Goal: Navigation & Orientation: Find specific page/section

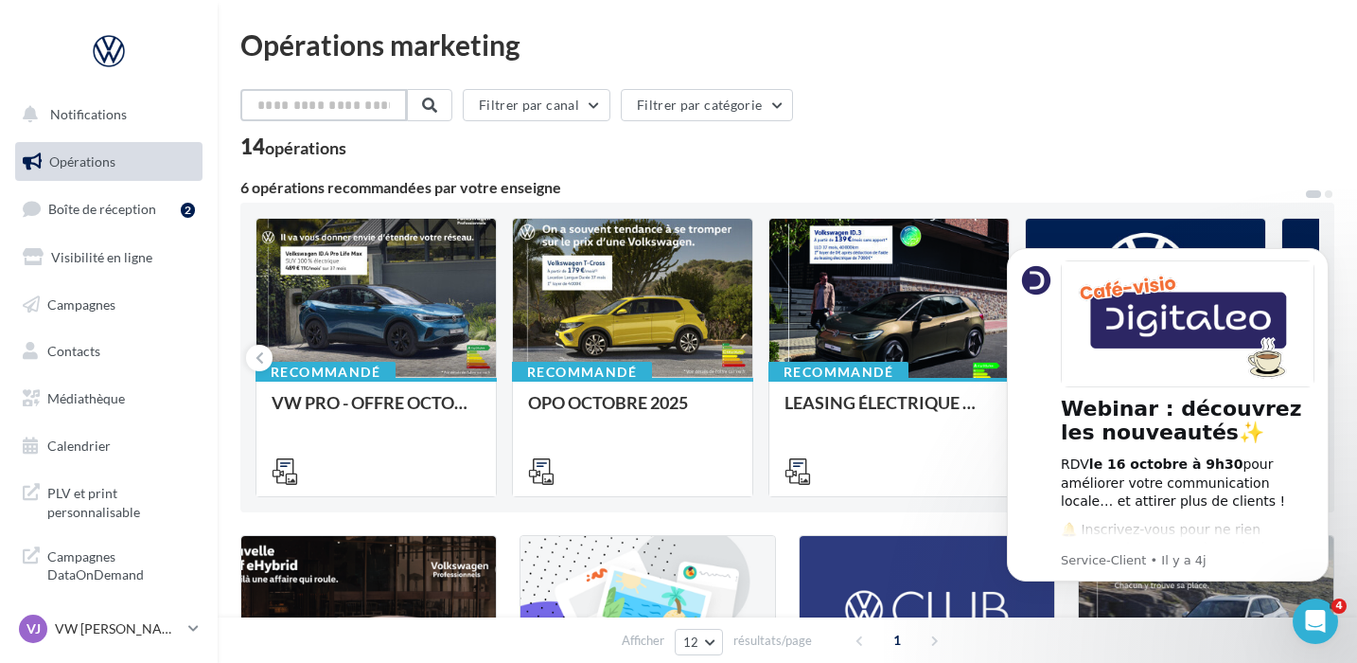
click at [293, 101] on input "text" at bounding box center [323, 105] width 167 height 32
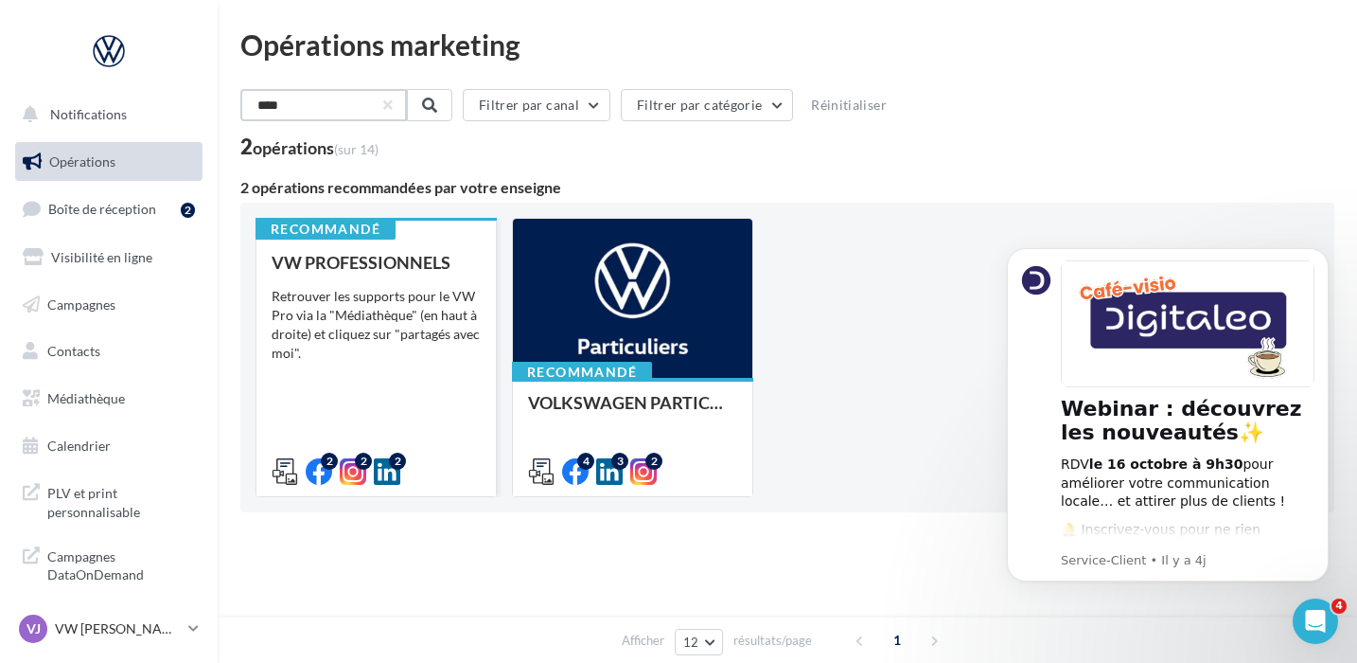
type input "****"
click at [398, 436] on div "VW PROFESSIONNELS Retrouver les supports pour le VW Pro via la "Médiathèque" (e…" at bounding box center [376, 366] width 209 height 226
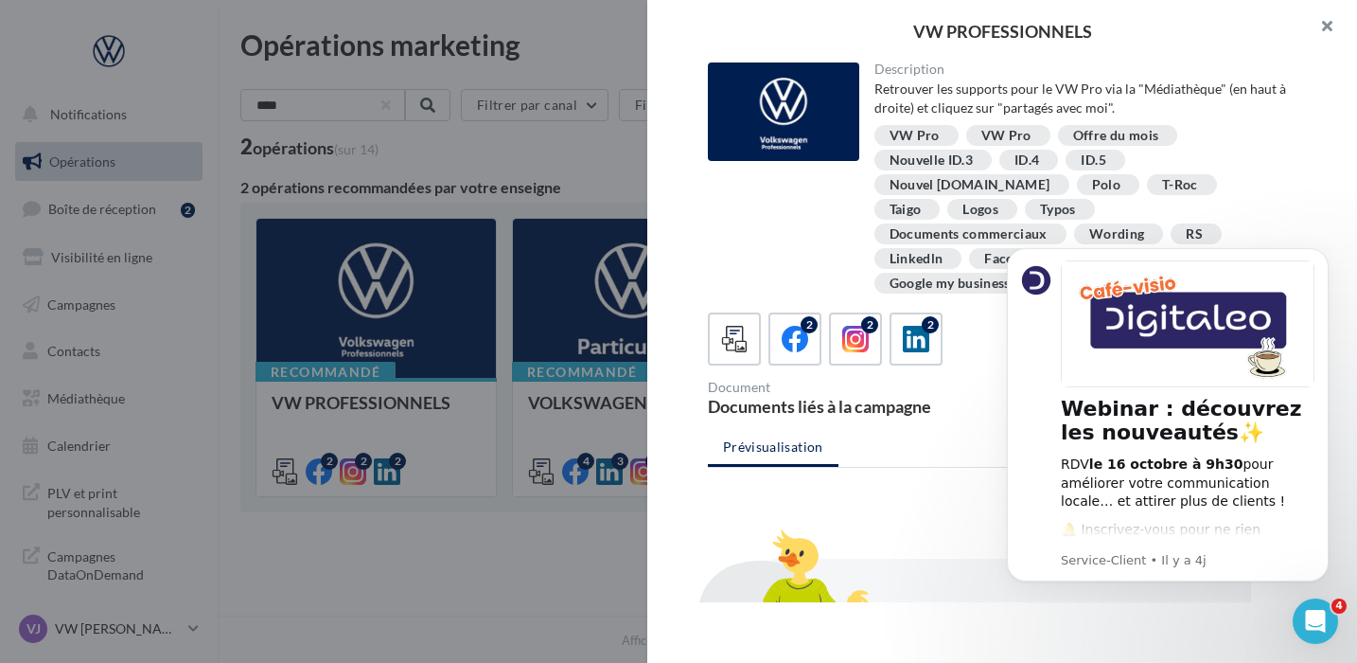
click at [1323, 24] on button "button" at bounding box center [1320, 28] width 76 height 57
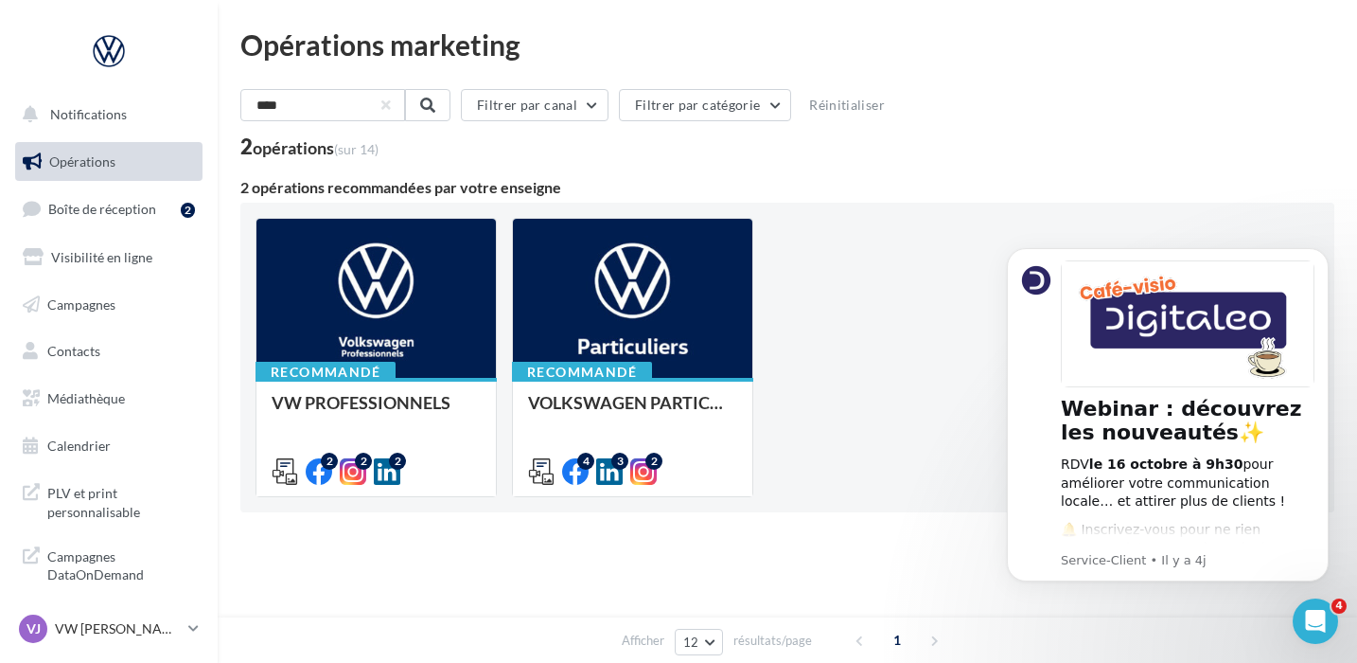
click at [97, 168] on span "Opérations" at bounding box center [82, 161] width 66 height 16
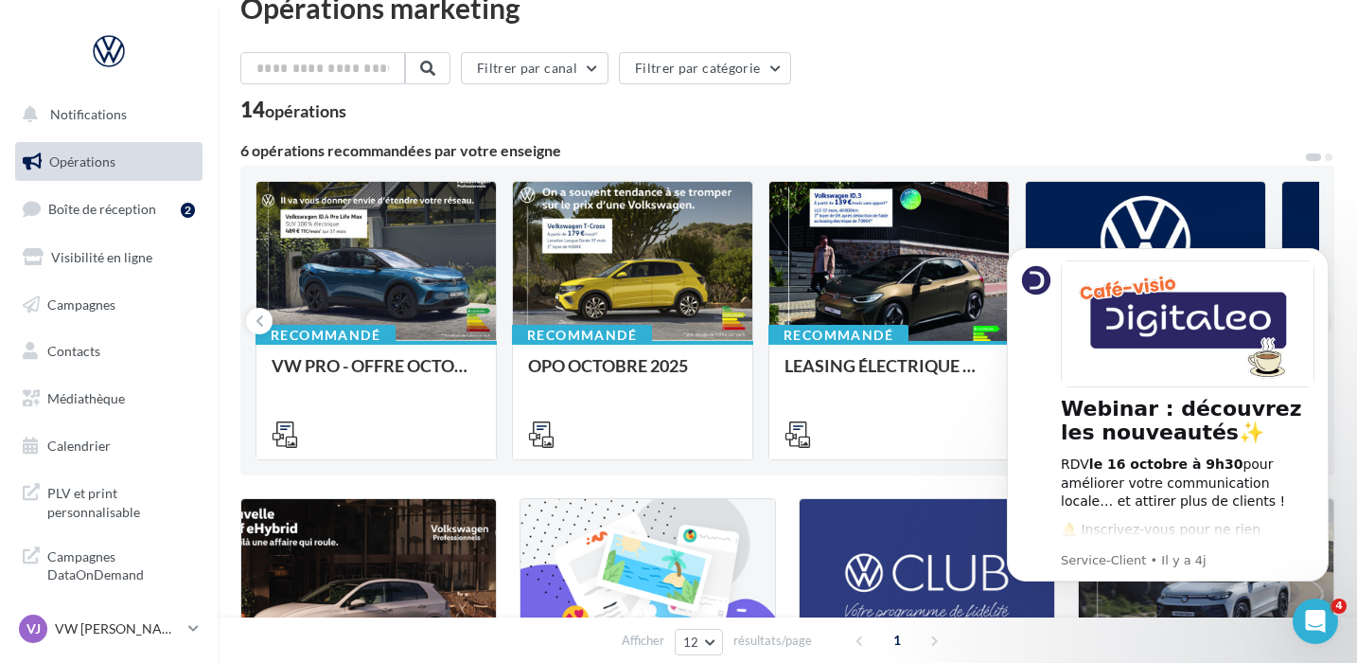
scroll to position [25, 0]
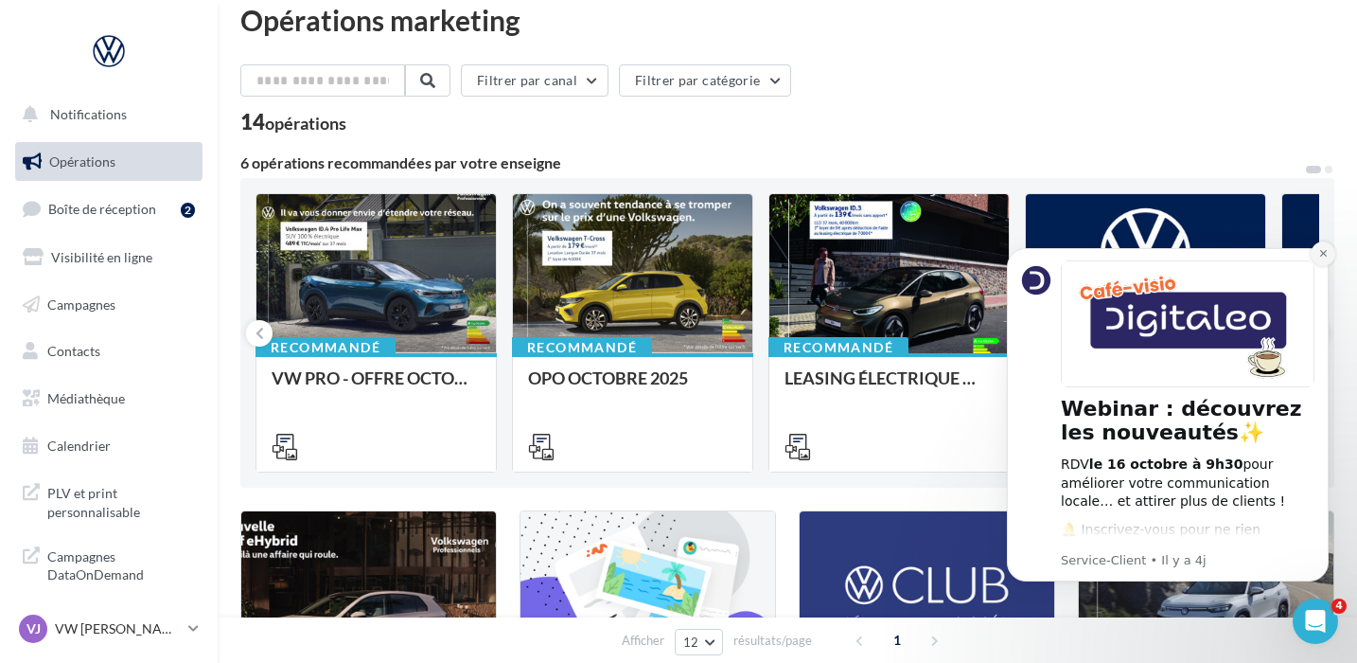
click at [1324, 259] on button "Dismiss notification" at bounding box center [1323, 253] width 25 height 25
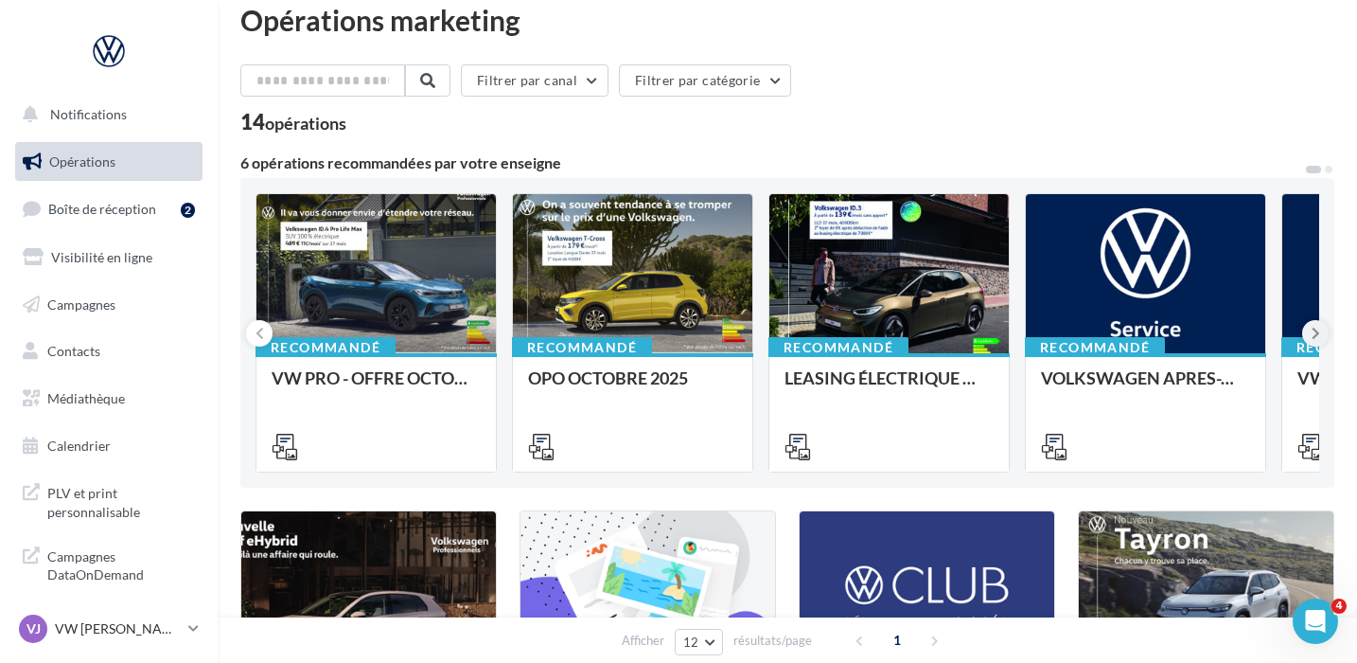
click at [1315, 334] on icon at bounding box center [1316, 333] width 9 height 19
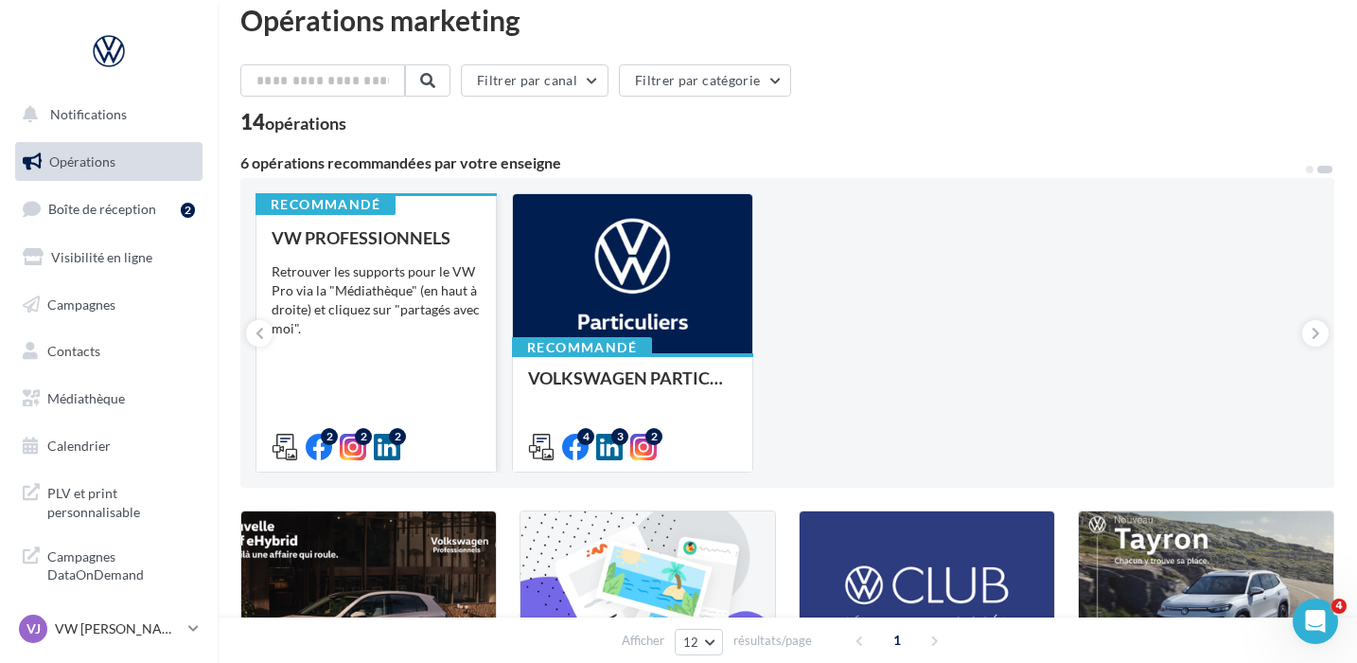
click at [323, 375] on div "VW PROFESSIONNELS Retrouver les supports pour le VW Pro via la "Médiathèque" (e…" at bounding box center [376, 341] width 209 height 226
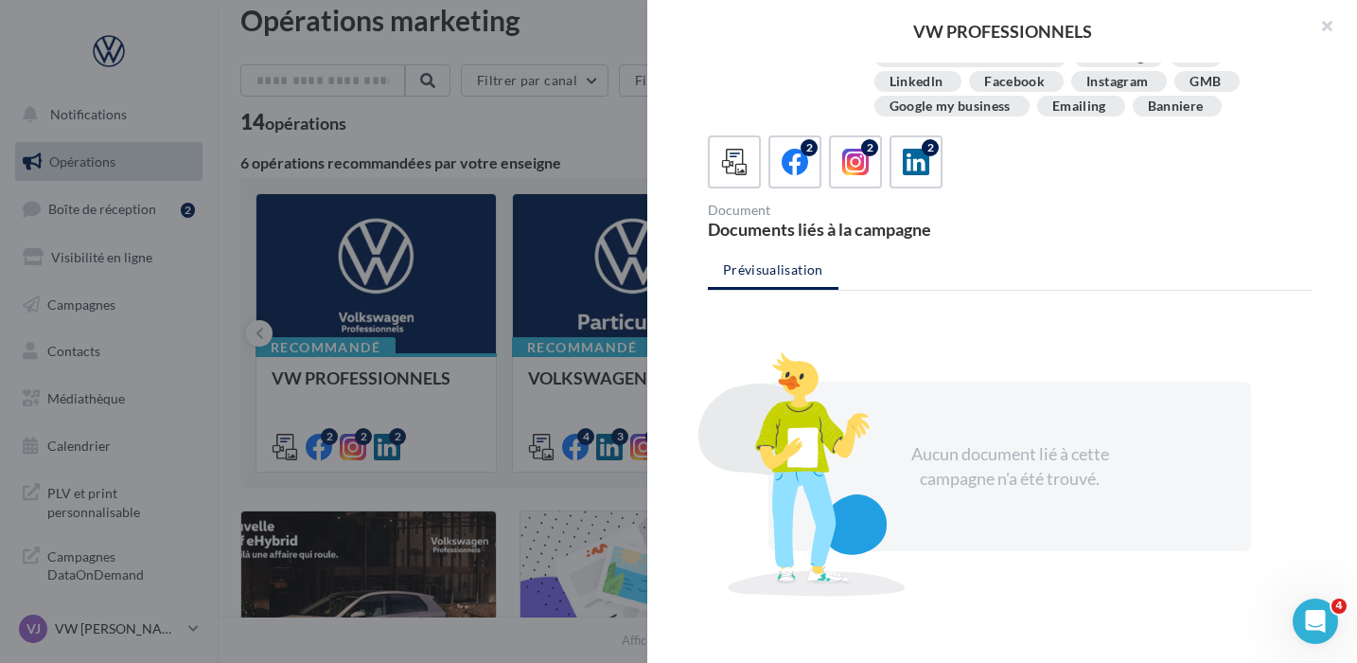
scroll to position [176, 0]
click at [1323, 27] on button "button" at bounding box center [1320, 28] width 76 height 57
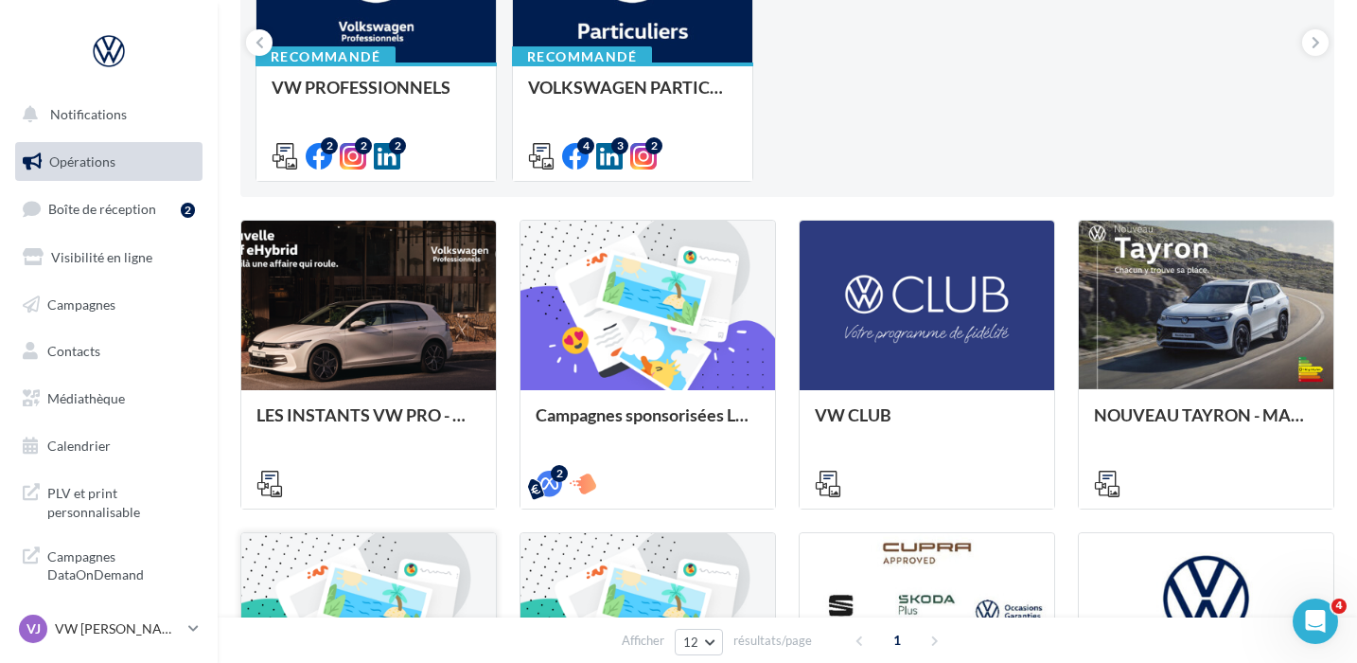
scroll to position [0, 0]
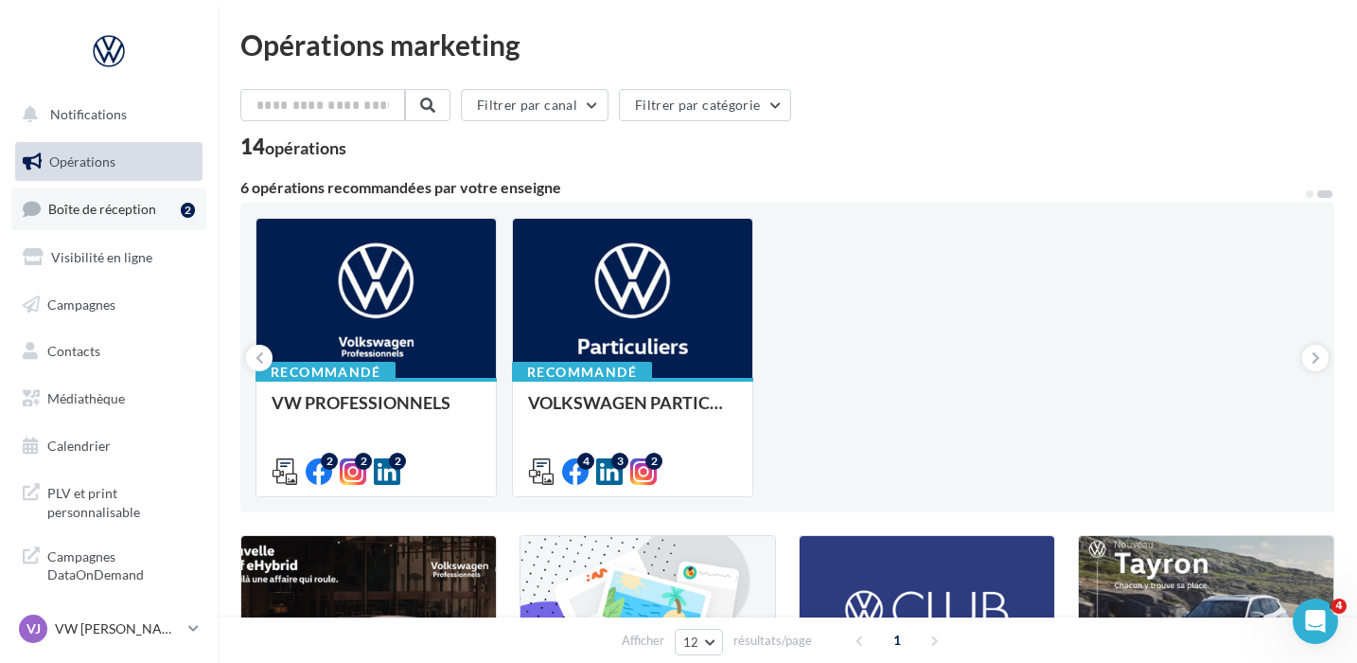
click at [138, 208] on span "Boîte de réception" at bounding box center [102, 209] width 108 height 16
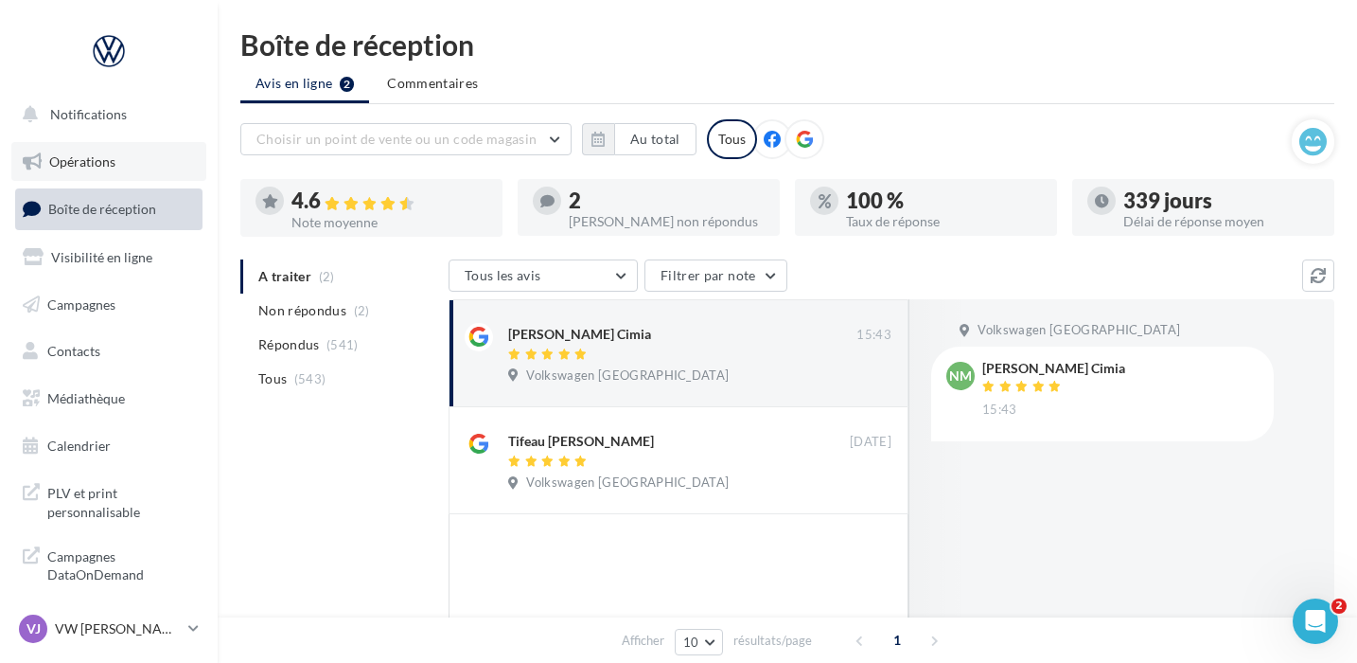
click at [118, 165] on link "Opérations" at bounding box center [108, 162] width 195 height 40
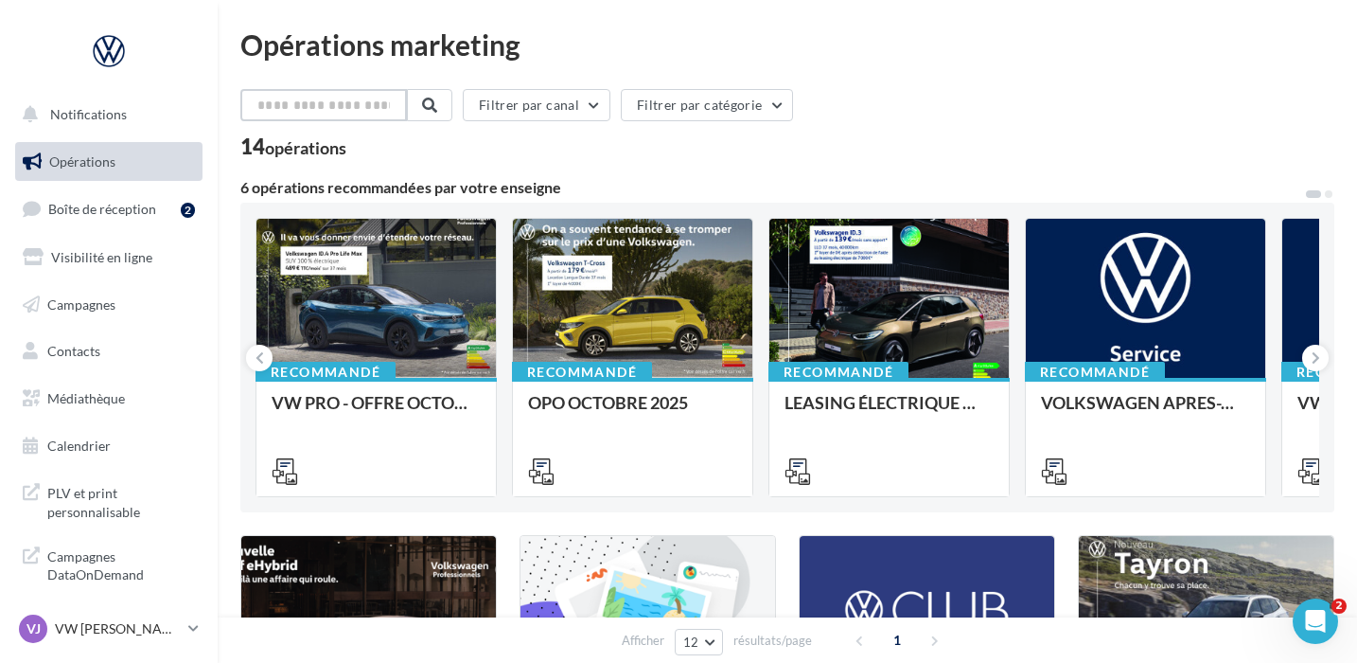
click at [348, 97] on input "text" at bounding box center [323, 105] width 167 height 32
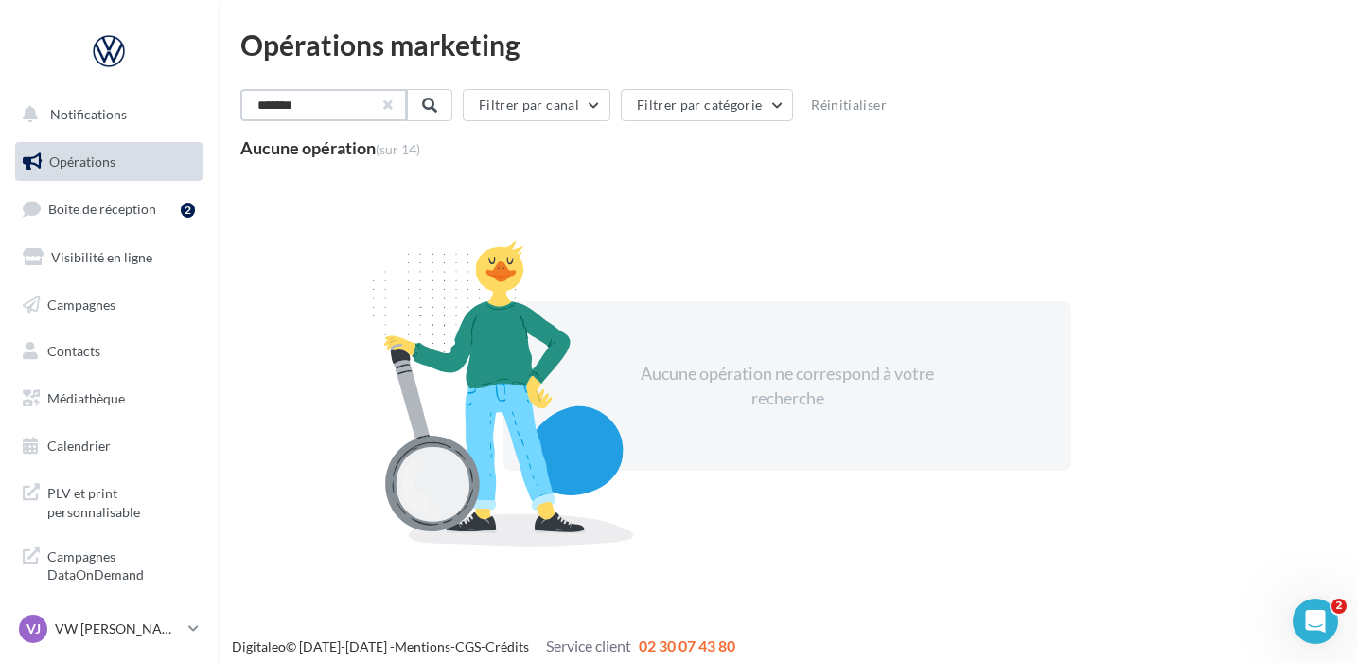
type input "******"
click at [390, 104] on button "button" at bounding box center [386, 105] width 8 height 8
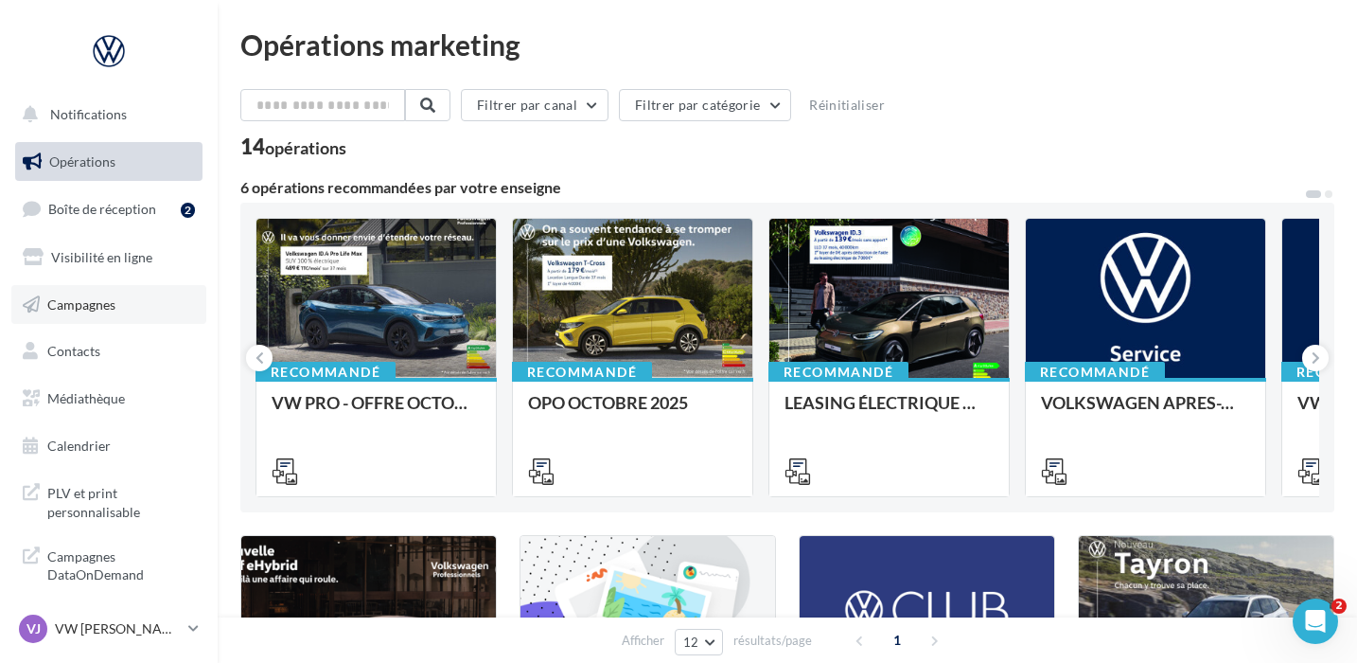
click at [83, 311] on span "Campagnes" at bounding box center [81, 303] width 68 height 16
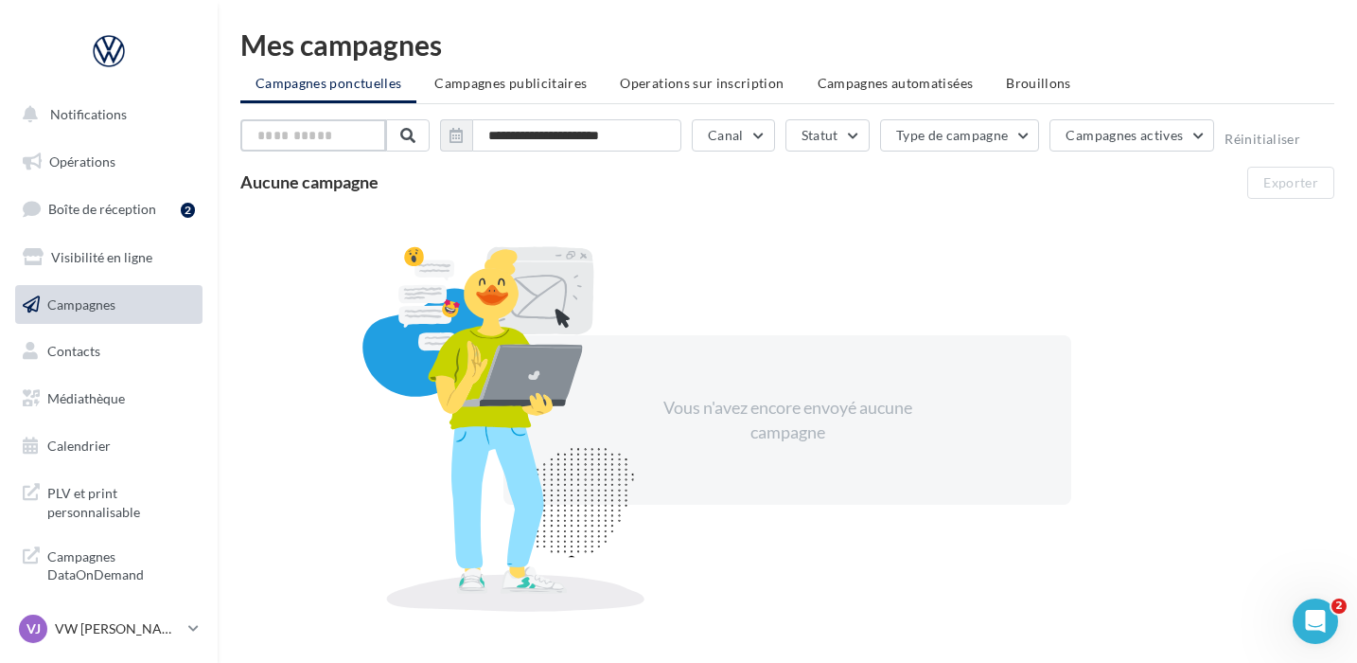
click at [288, 139] on input "text" at bounding box center [313, 135] width 146 height 32
type input "****"
click at [564, 79] on span "Campagnes publicitaires" at bounding box center [510, 83] width 152 height 16
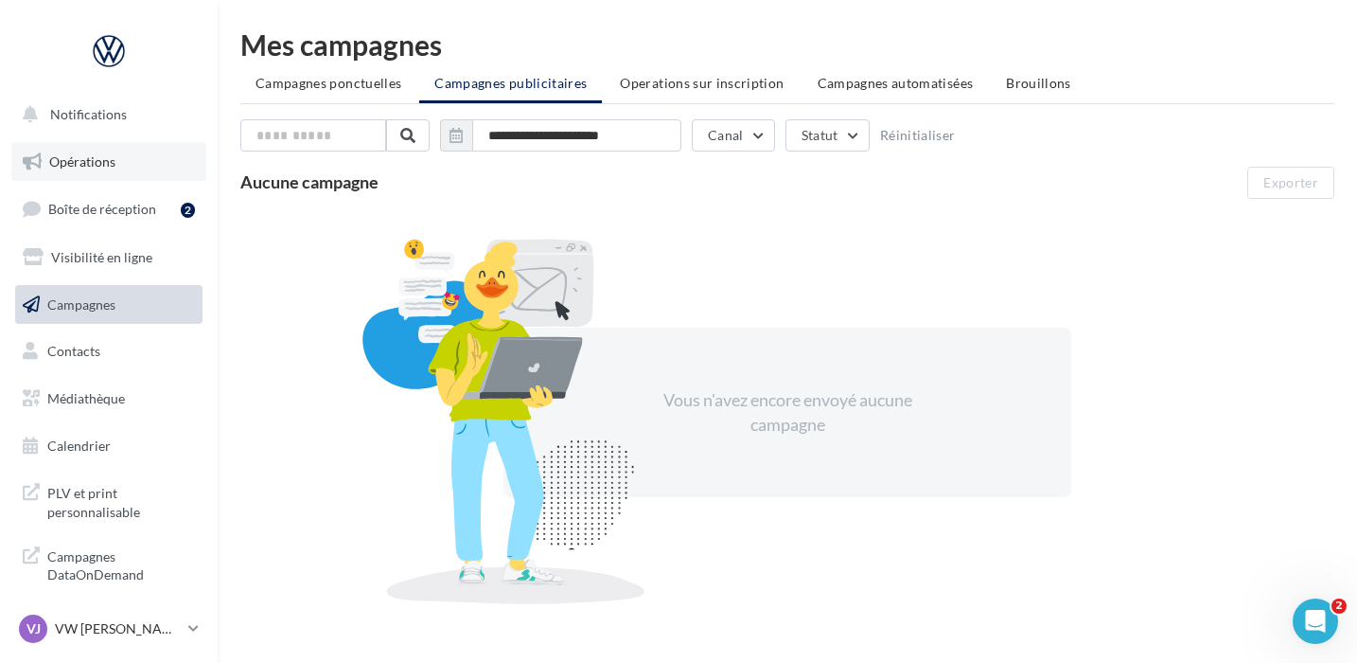
click at [108, 157] on span "Opérations" at bounding box center [82, 161] width 66 height 16
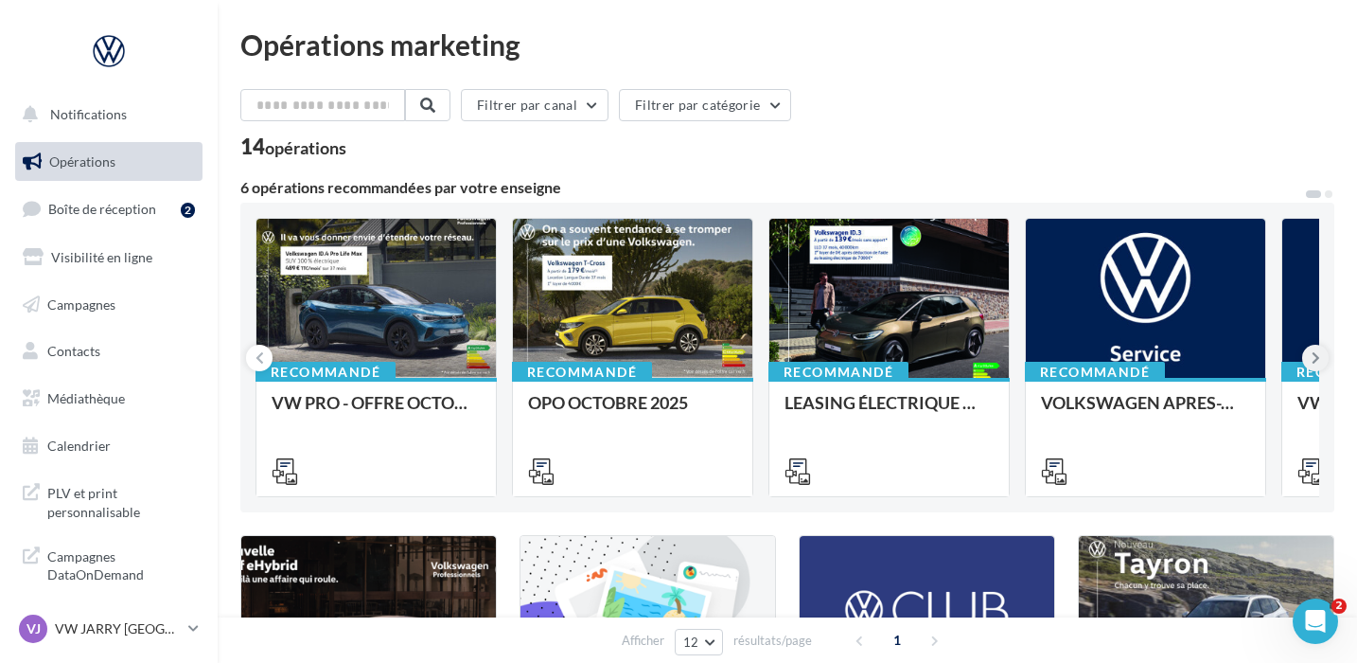
click at [1314, 358] on icon at bounding box center [1316, 357] width 9 height 19
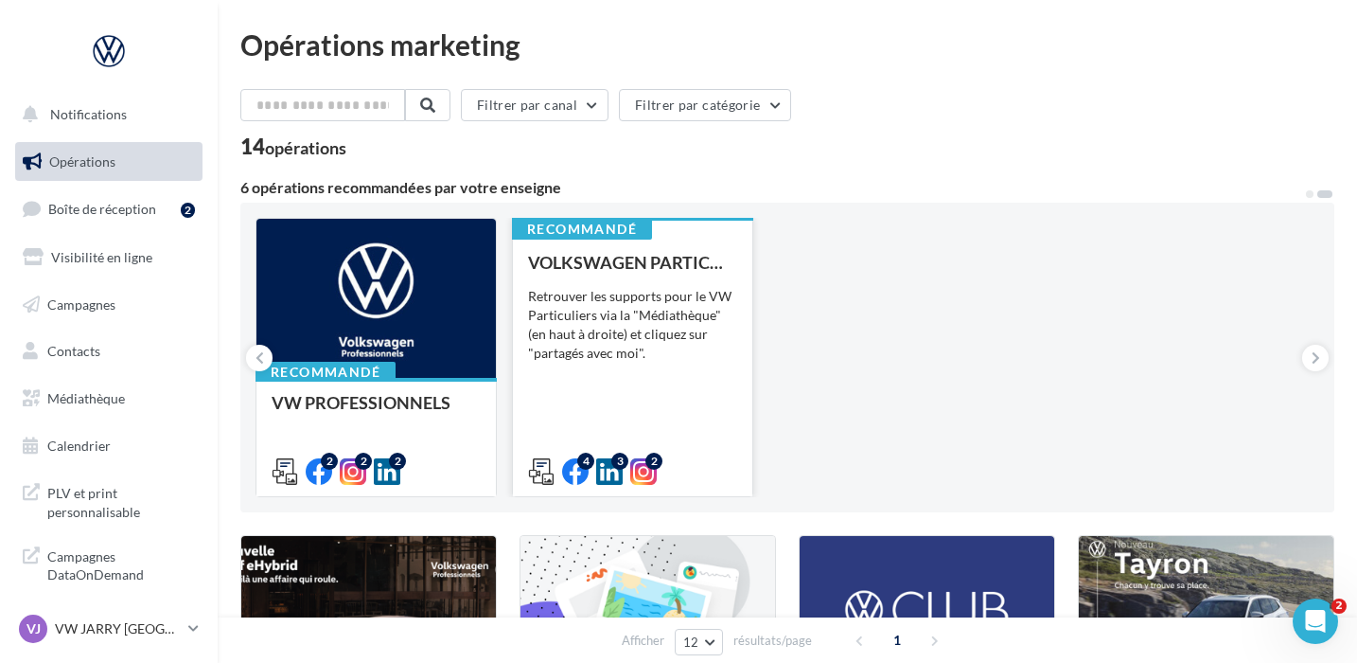
click at [624, 364] on div "VOLKSWAGEN PARTICULIER Retrouver les supports pour le VW Particuliers via la "M…" at bounding box center [632, 366] width 209 height 226
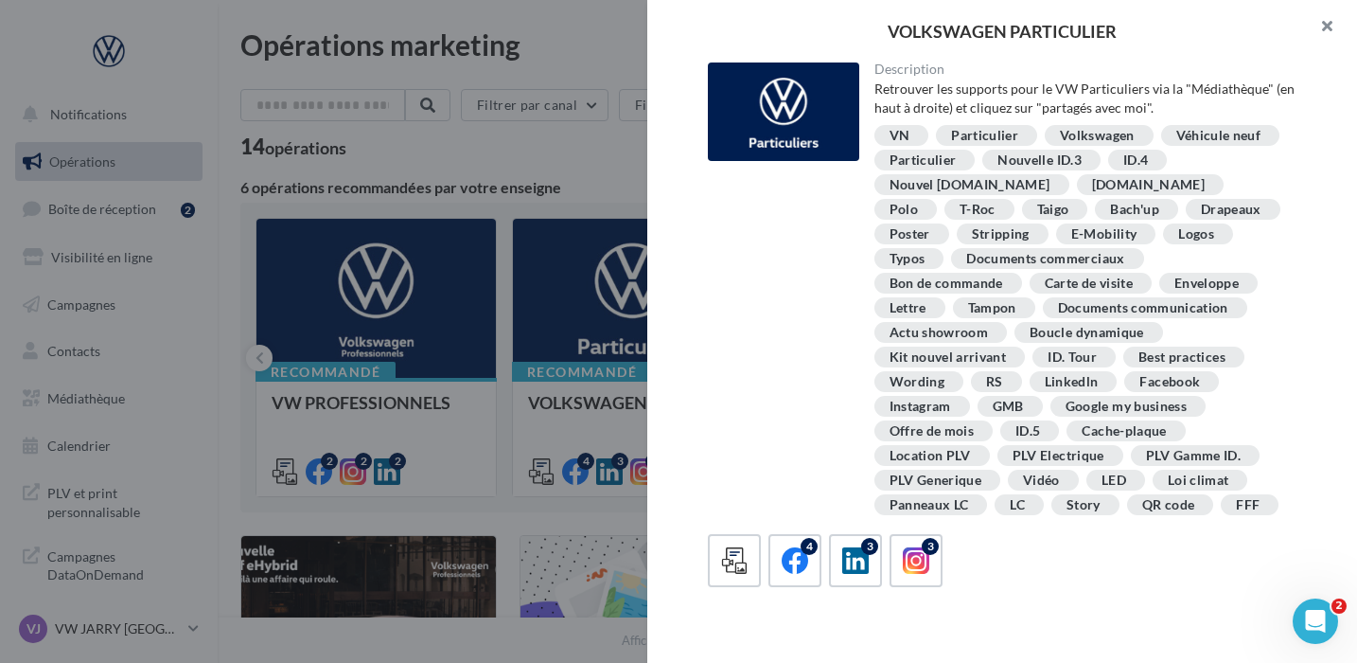
click at [1330, 36] on button "button" at bounding box center [1320, 28] width 76 height 57
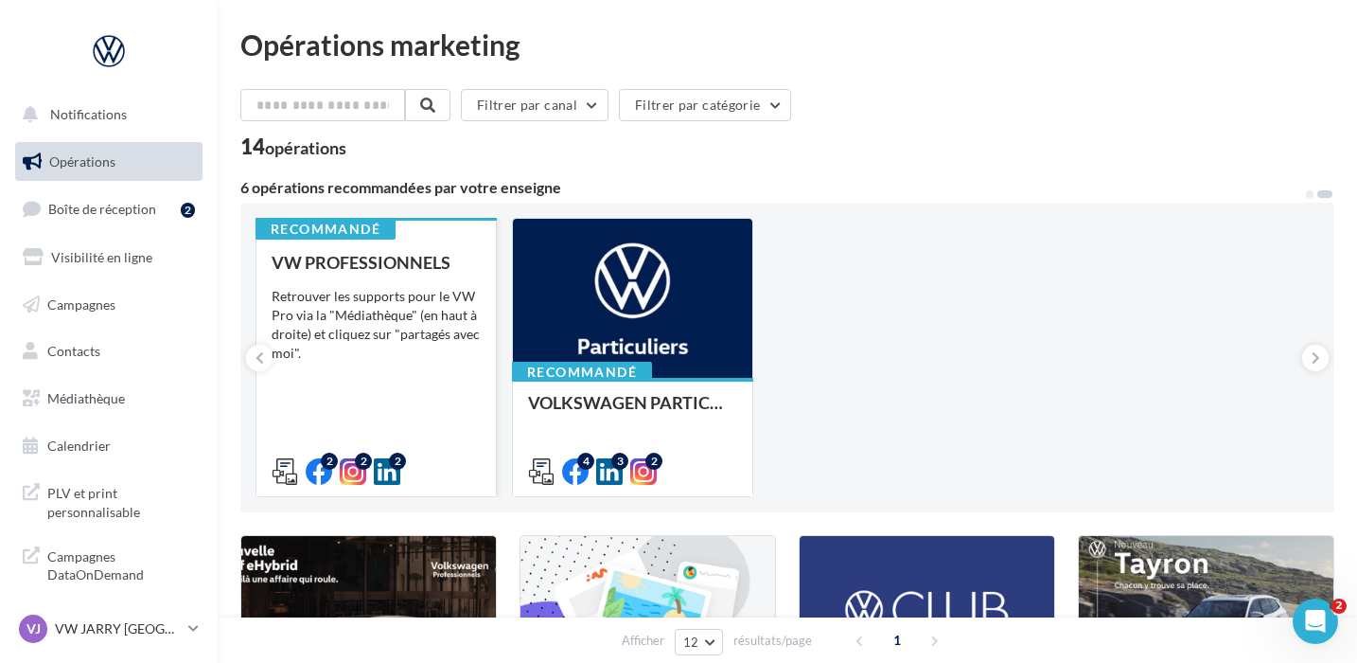
click at [397, 393] on div "VW PROFESSIONNELS Retrouver les supports pour le VW Pro via la "Médiathèque" (e…" at bounding box center [376, 366] width 209 height 226
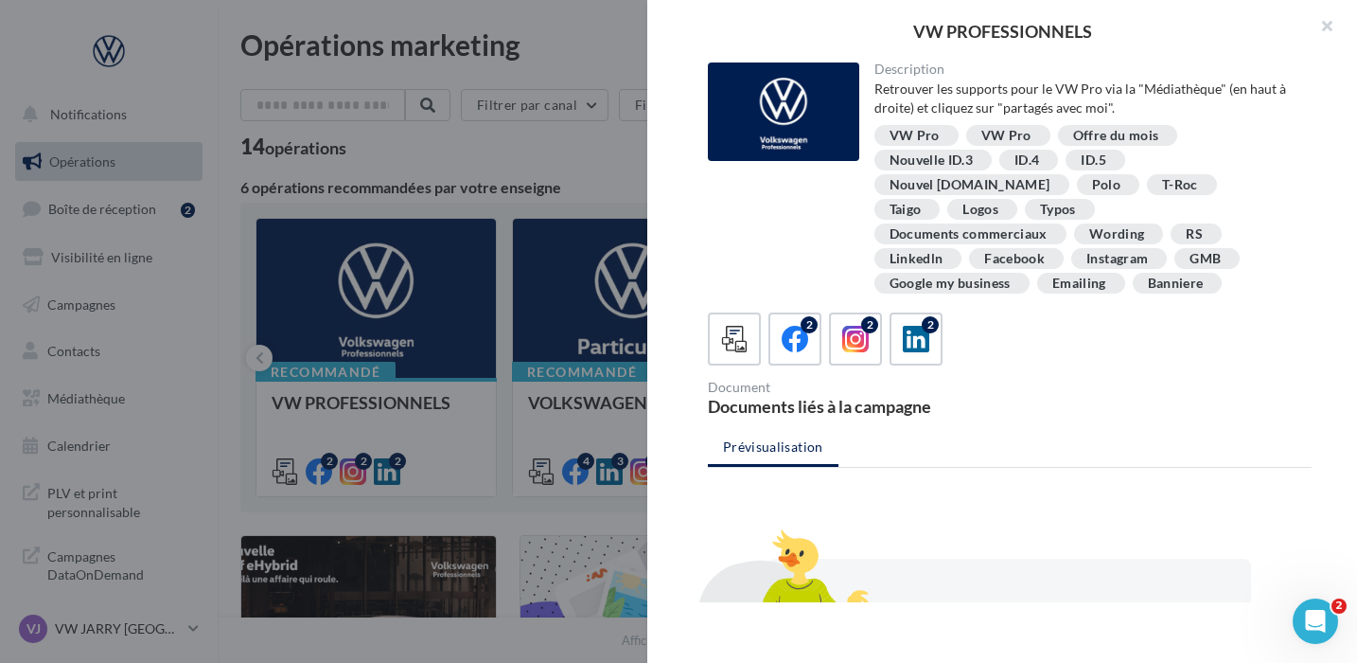
scroll to position [177, 0]
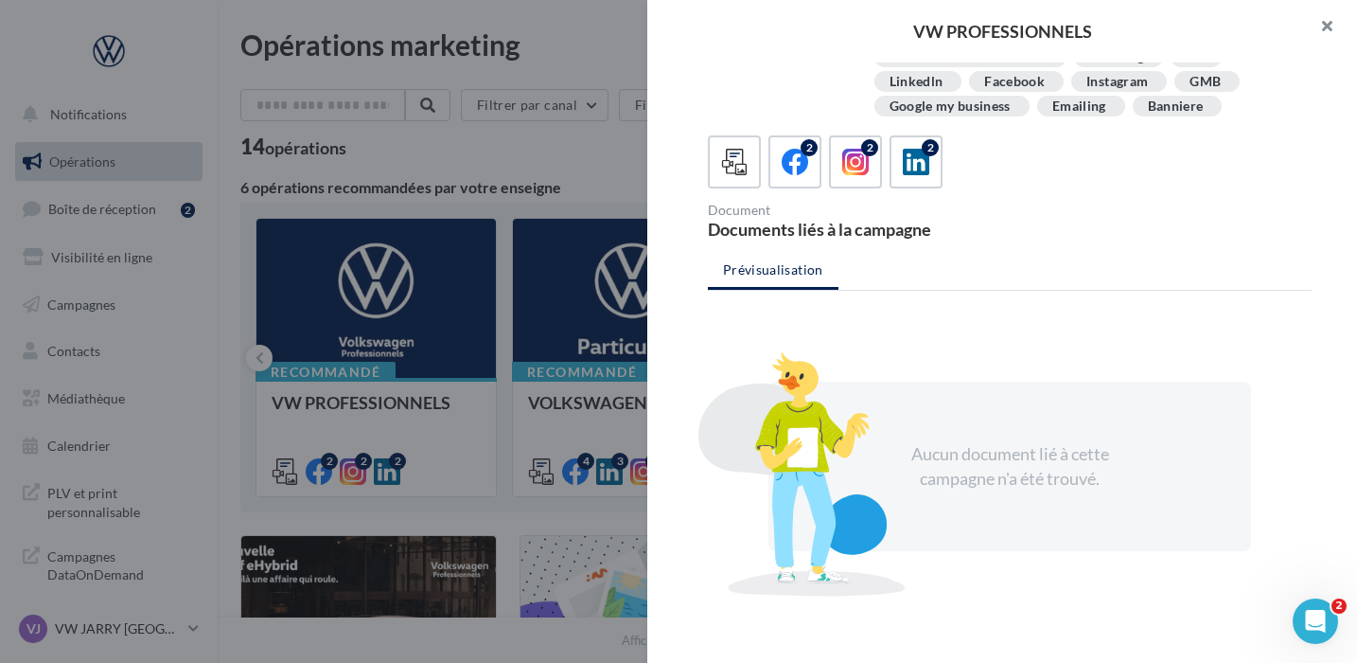
click at [1328, 26] on button "button" at bounding box center [1320, 28] width 76 height 57
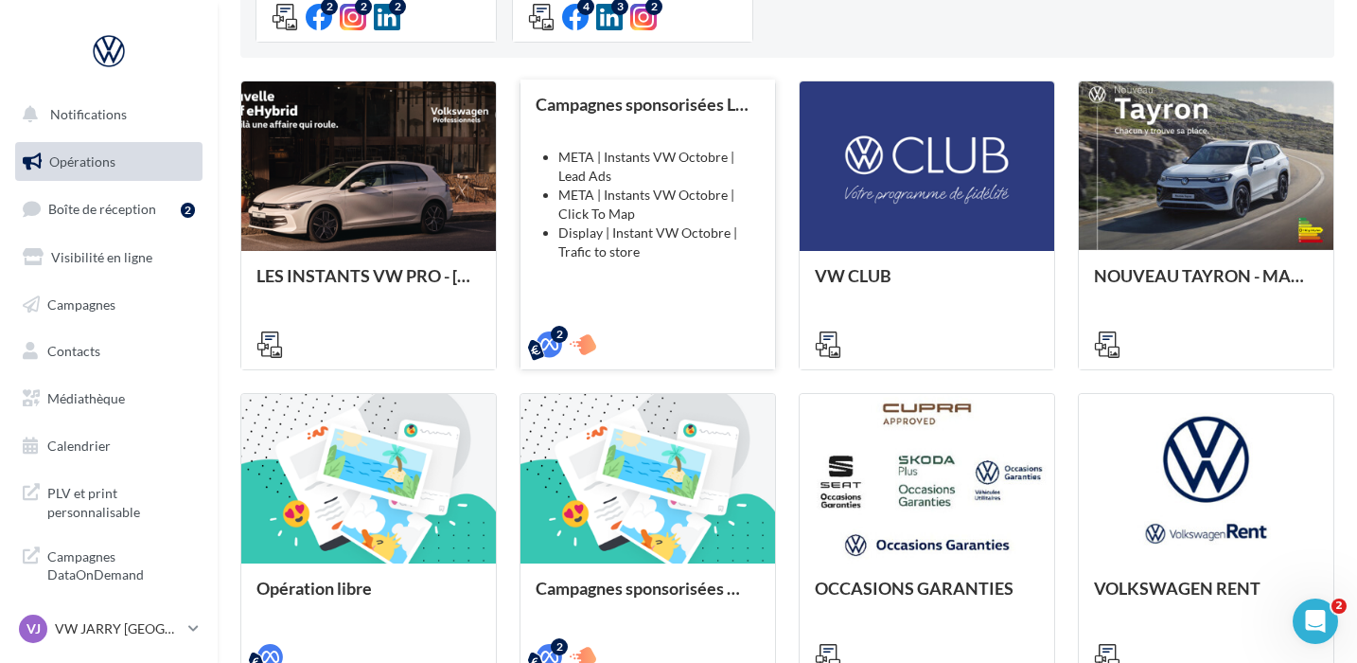
scroll to position [631, 0]
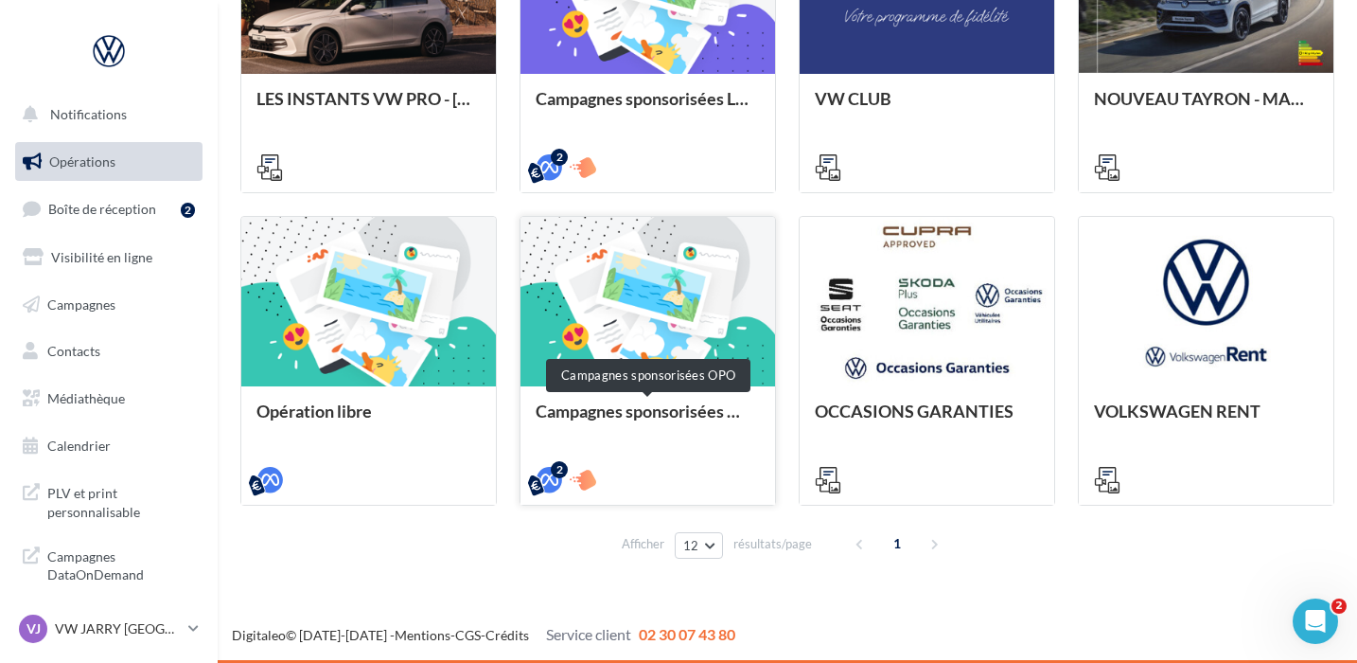
click at [600, 405] on div "Campagnes sponsorisées OPO" at bounding box center [648, 420] width 224 height 38
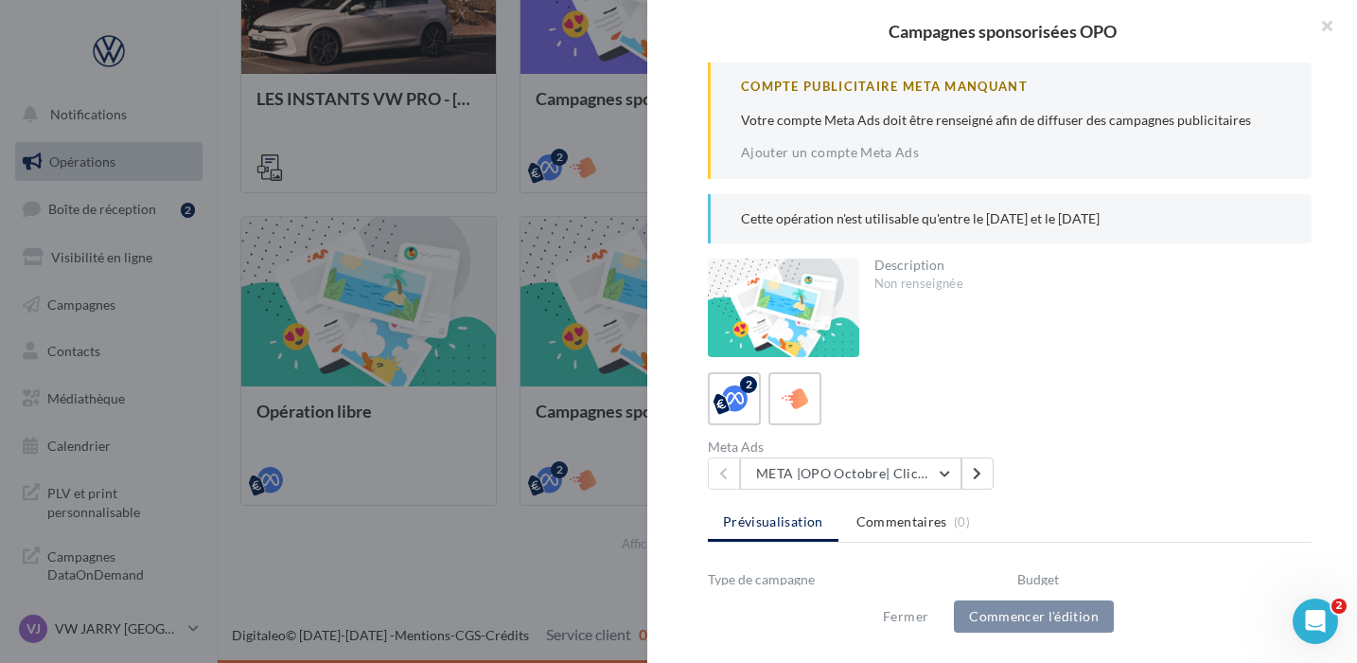
scroll to position [293, 0]
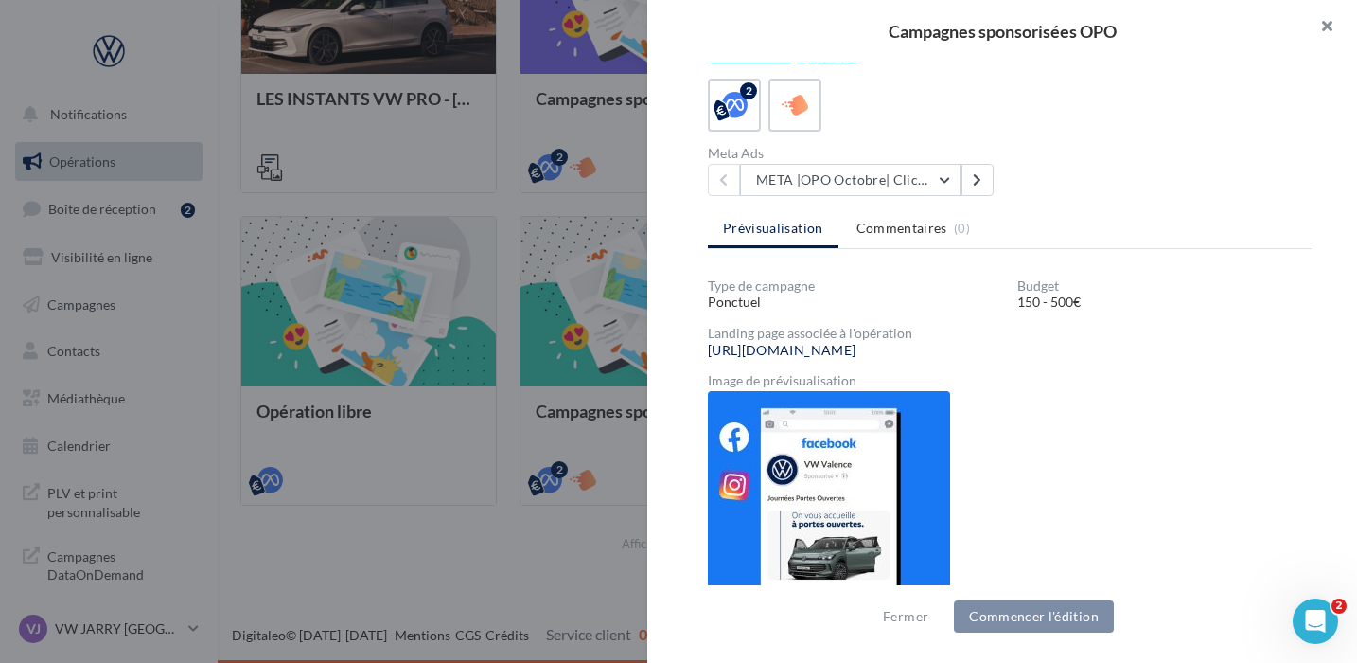
click at [1324, 25] on button "button" at bounding box center [1320, 28] width 76 height 57
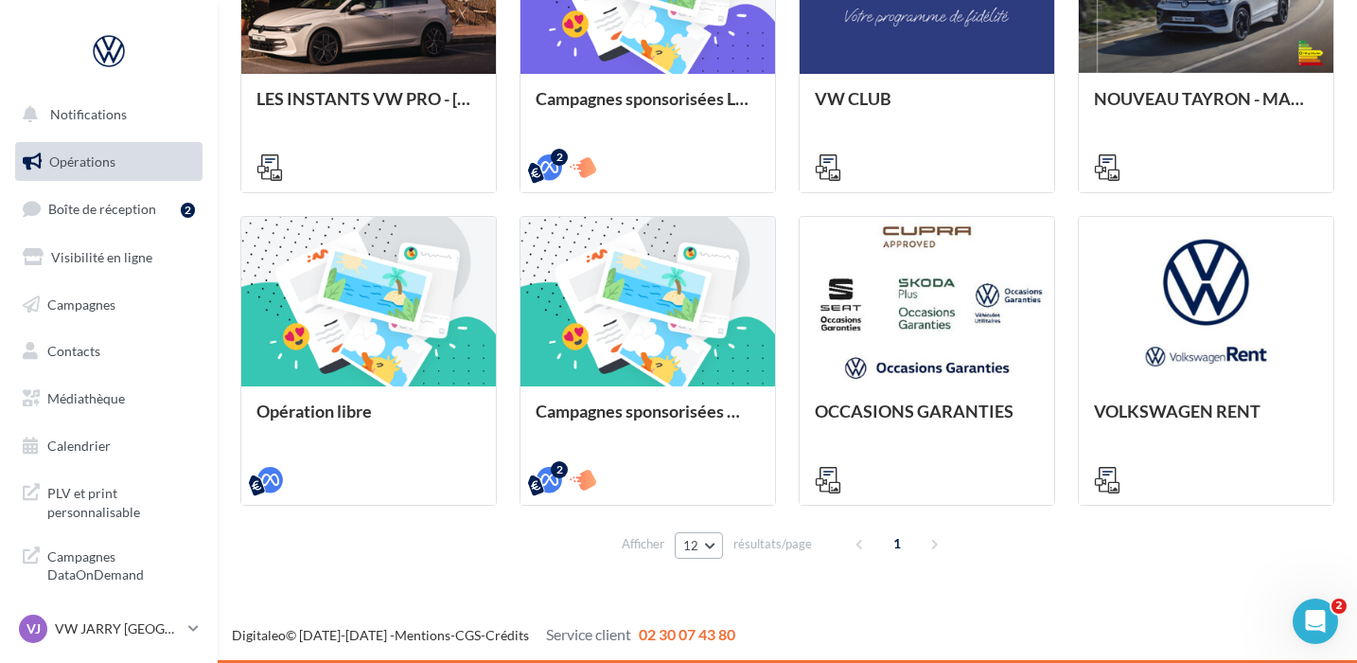
click at [698, 547] on span "12" at bounding box center [691, 545] width 16 height 15
click at [717, 508] on button "96" at bounding box center [741, 510] width 133 height 33
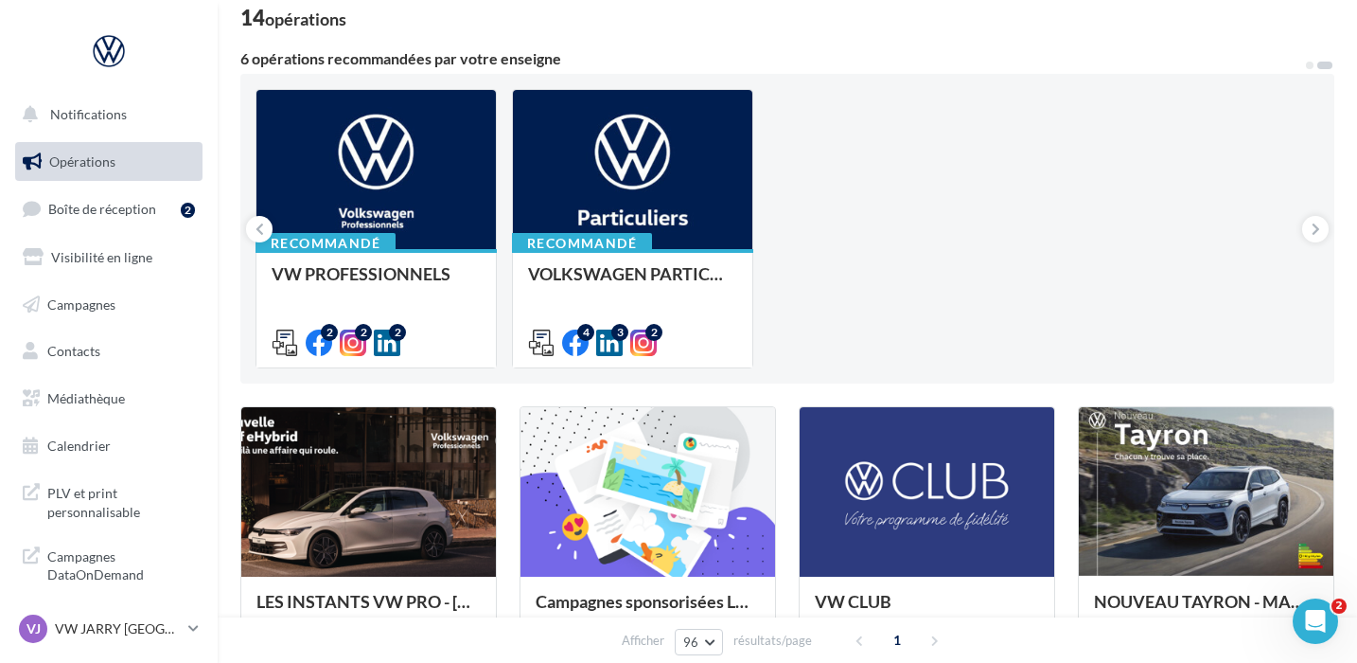
scroll to position [102, 0]
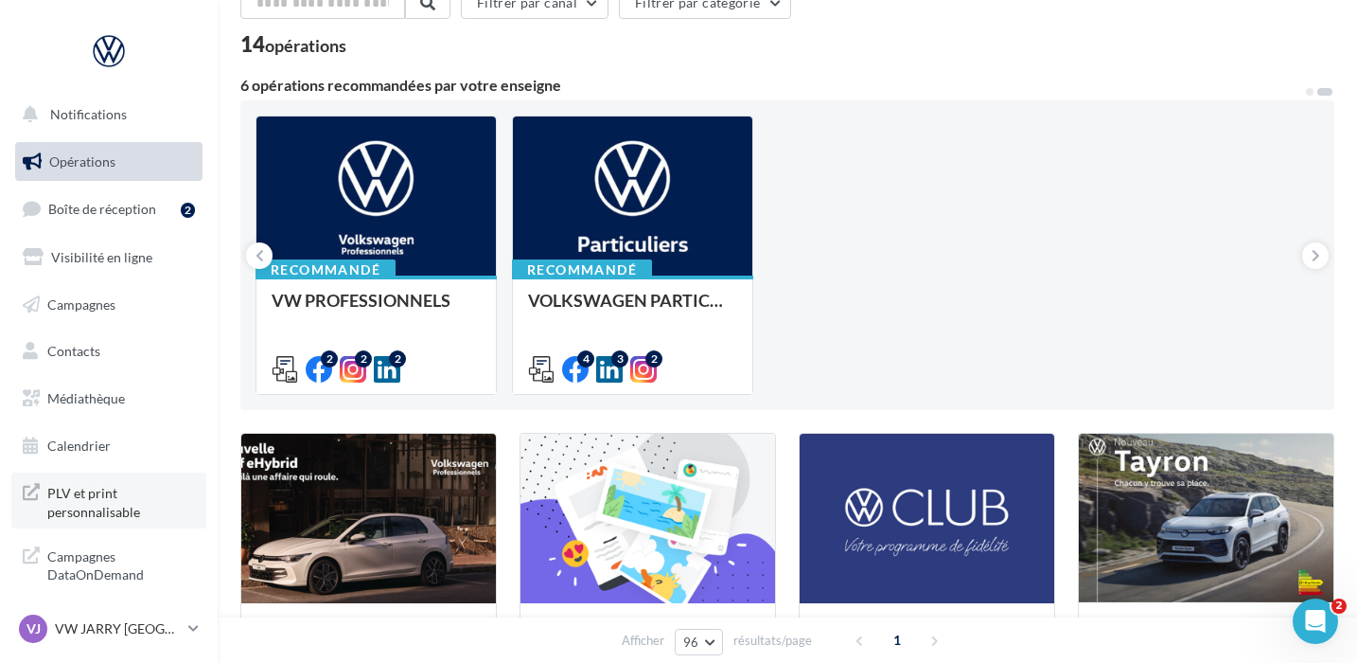
click at [106, 491] on span "PLV et print personnalisable" at bounding box center [121, 500] width 148 height 41
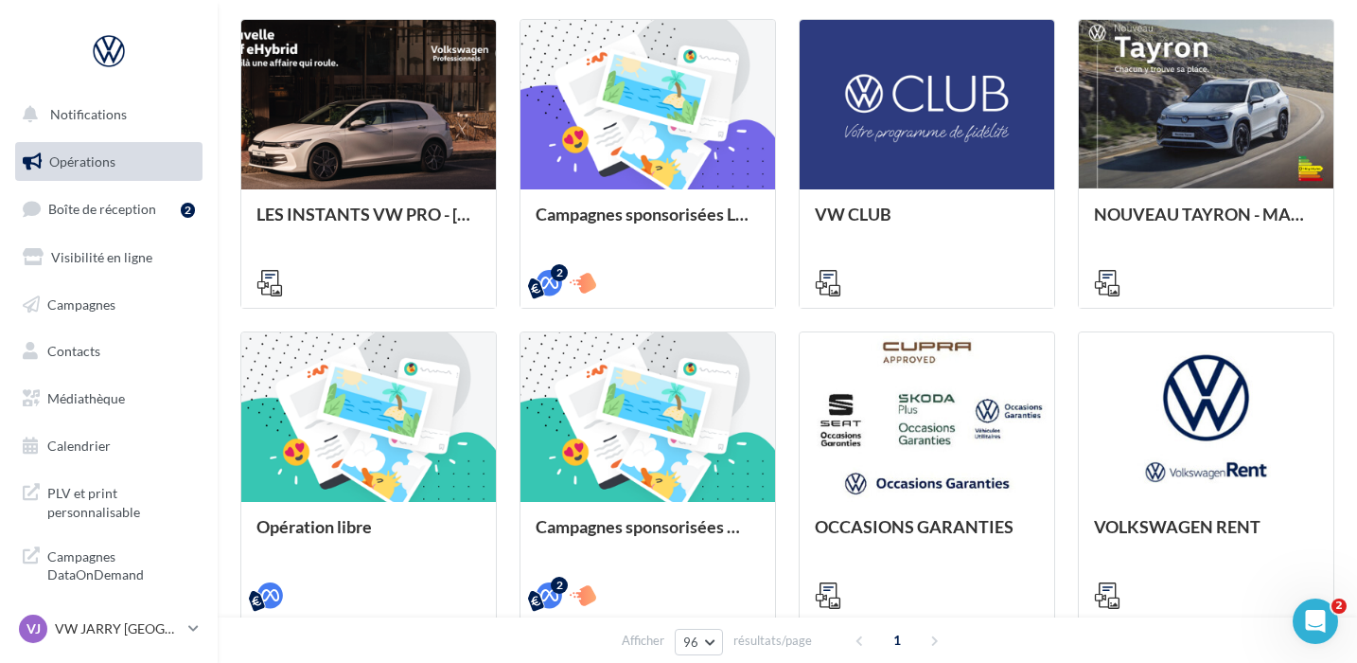
scroll to position [0, 0]
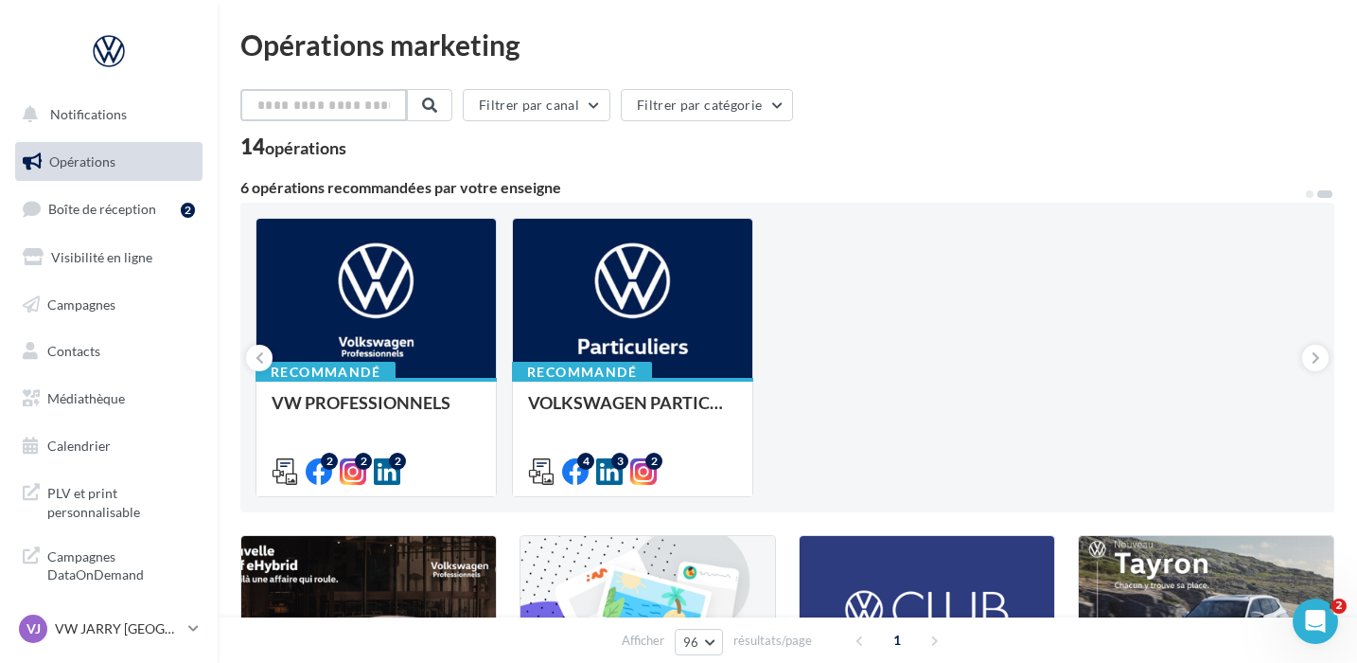
click at [367, 107] on input "text" at bounding box center [323, 105] width 167 height 32
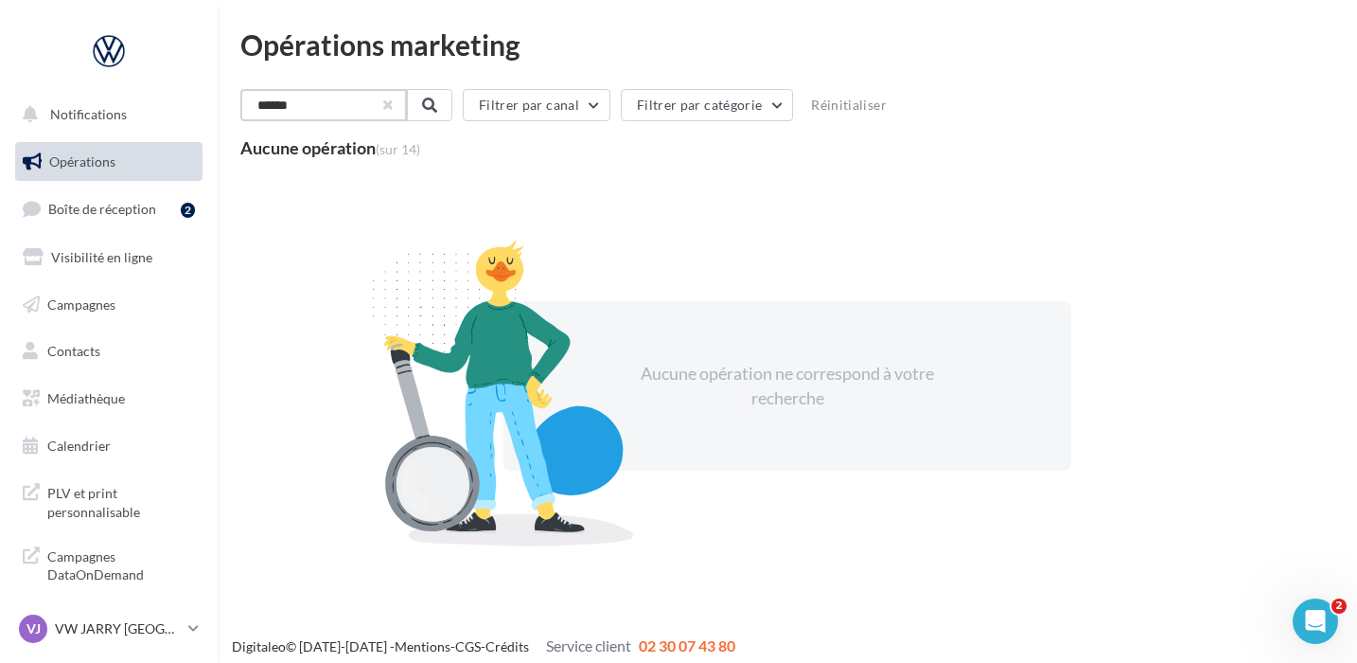
type input "******"
click at [398, 107] on div "******" at bounding box center [322, 105] width 165 height 32
click at [333, 107] on input "******" at bounding box center [323, 105] width 167 height 32
click at [385, 109] on input "******" at bounding box center [323, 105] width 167 height 32
click at [390, 109] on button "button" at bounding box center [386, 105] width 8 height 8
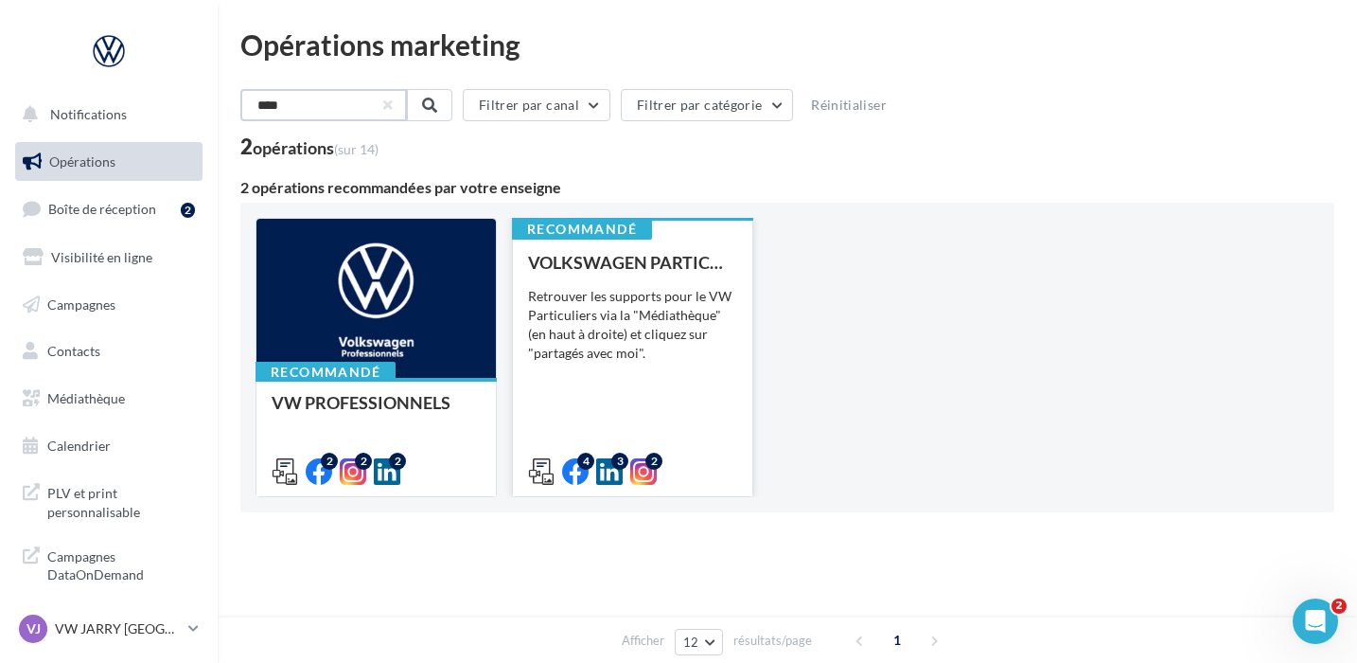
type input "****"
click at [644, 372] on div "VOLKSWAGEN PARTICULIER Retrouver les supports pour le VW Particuliers via la "M…" at bounding box center [632, 366] width 209 height 226
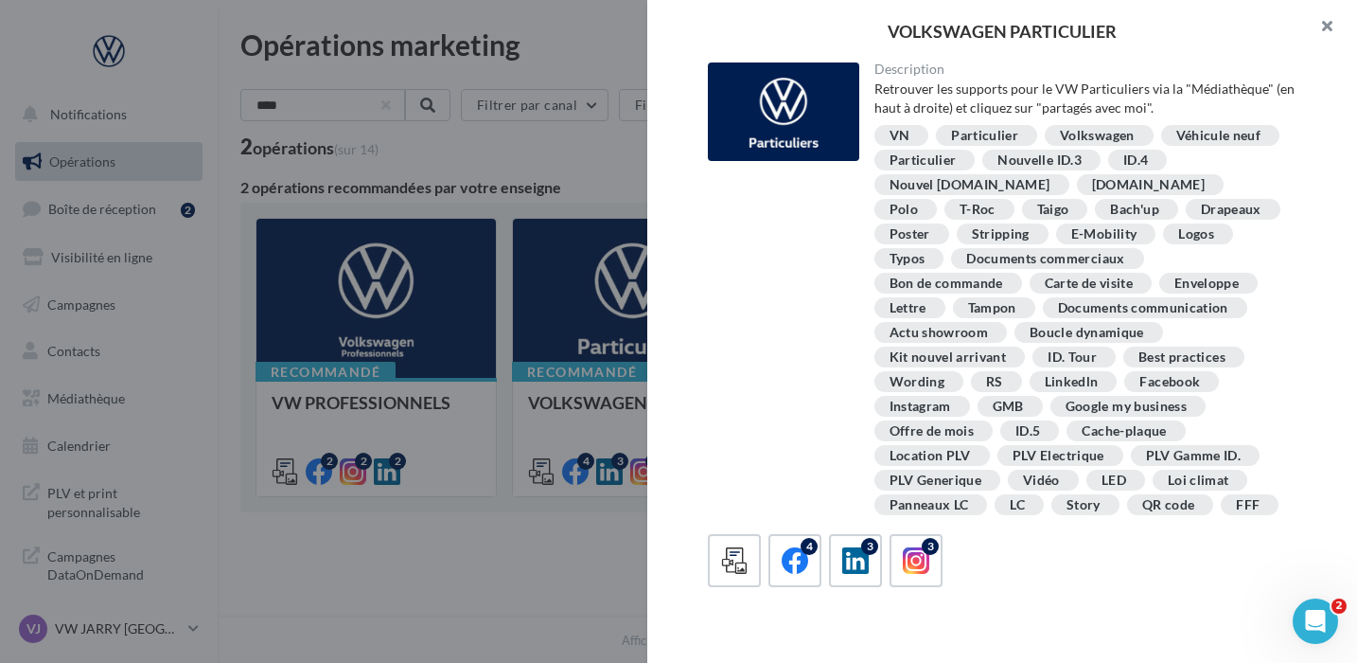
click at [1324, 24] on button "button" at bounding box center [1320, 28] width 76 height 57
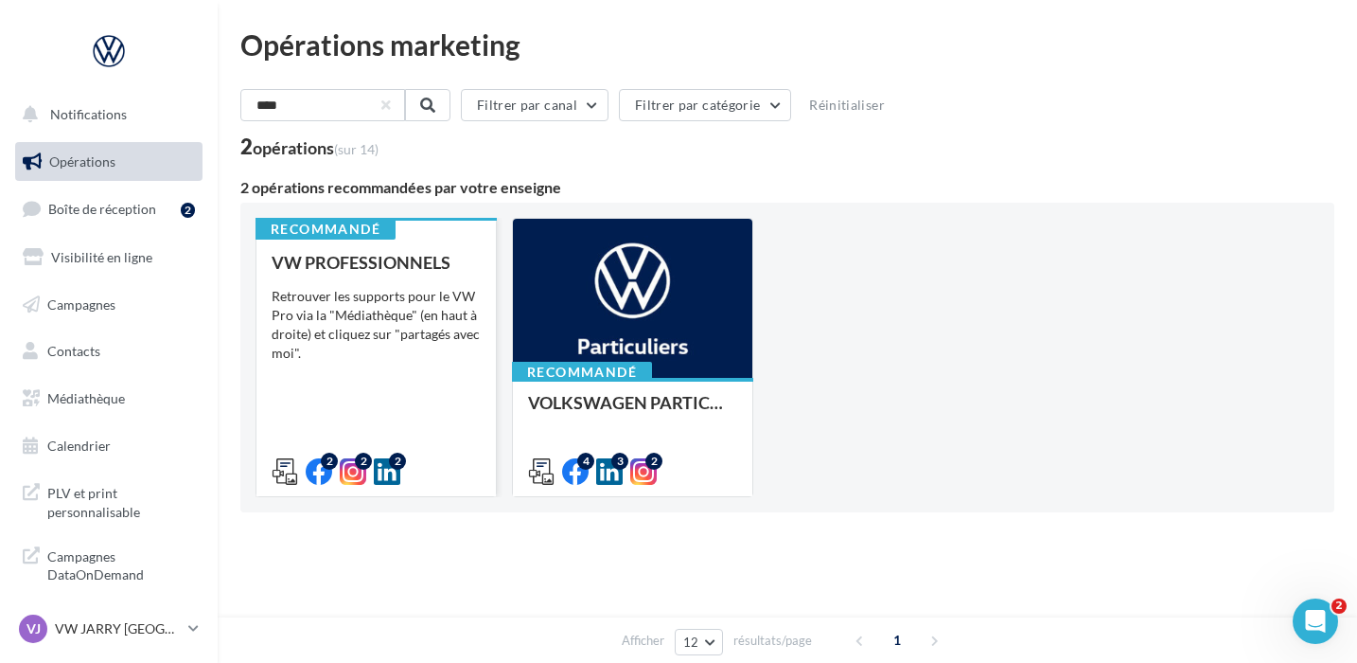
click at [471, 384] on div "VW PROFESSIONNELS Retrouver les supports pour le VW Pro via la "Médiathèque" (e…" at bounding box center [376, 366] width 209 height 226
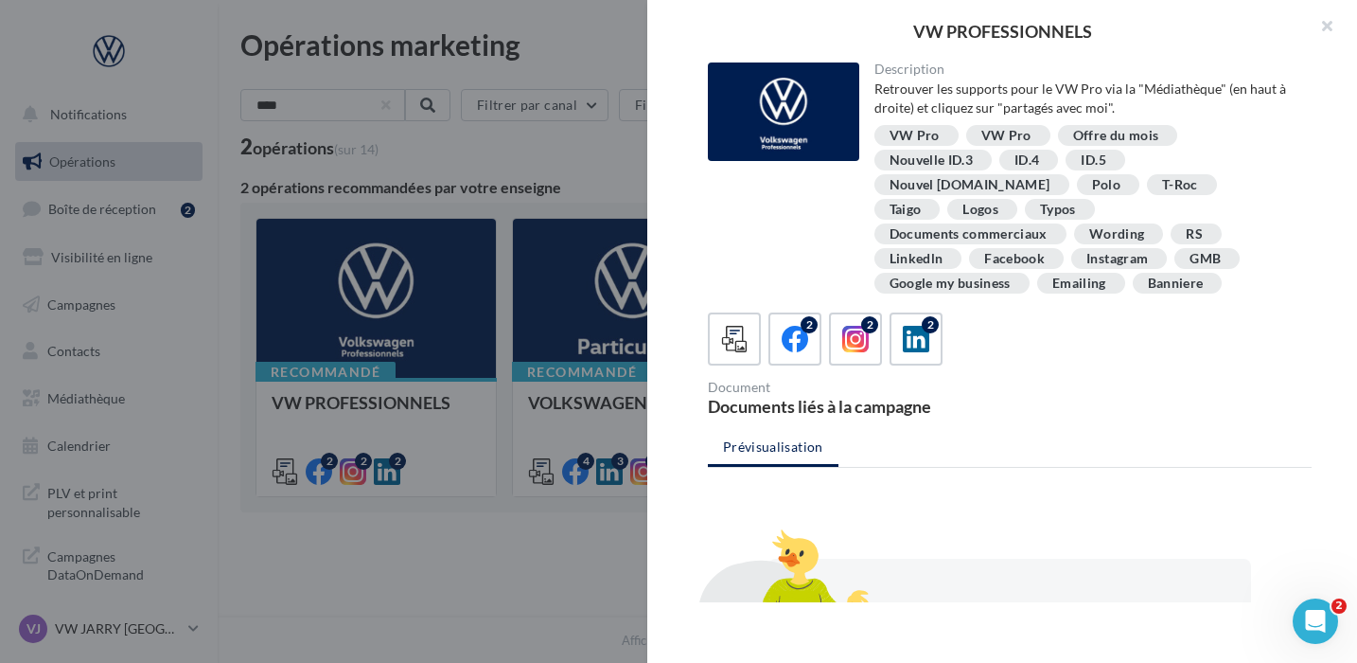
click at [359, 611] on div "VW PROFESSIONNELS Description Retrouver les supports pour le VW Pro via la "Méd…" at bounding box center [787, 611] width 1094 height 0
